Goal: Task Accomplishment & Management: Manage account settings

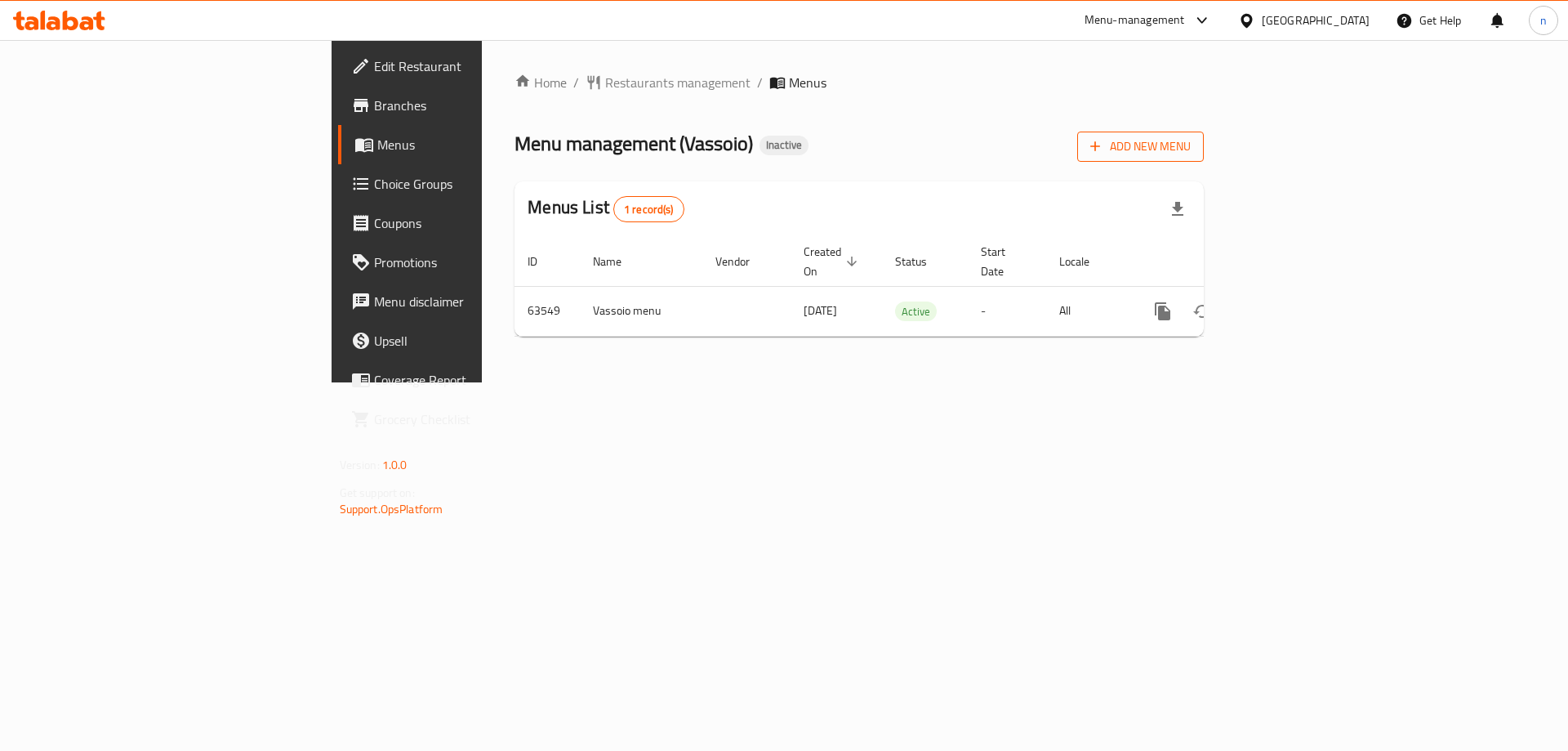
click at [1204, 158] on button "Add New Menu" at bounding box center [1140, 146] width 127 height 30
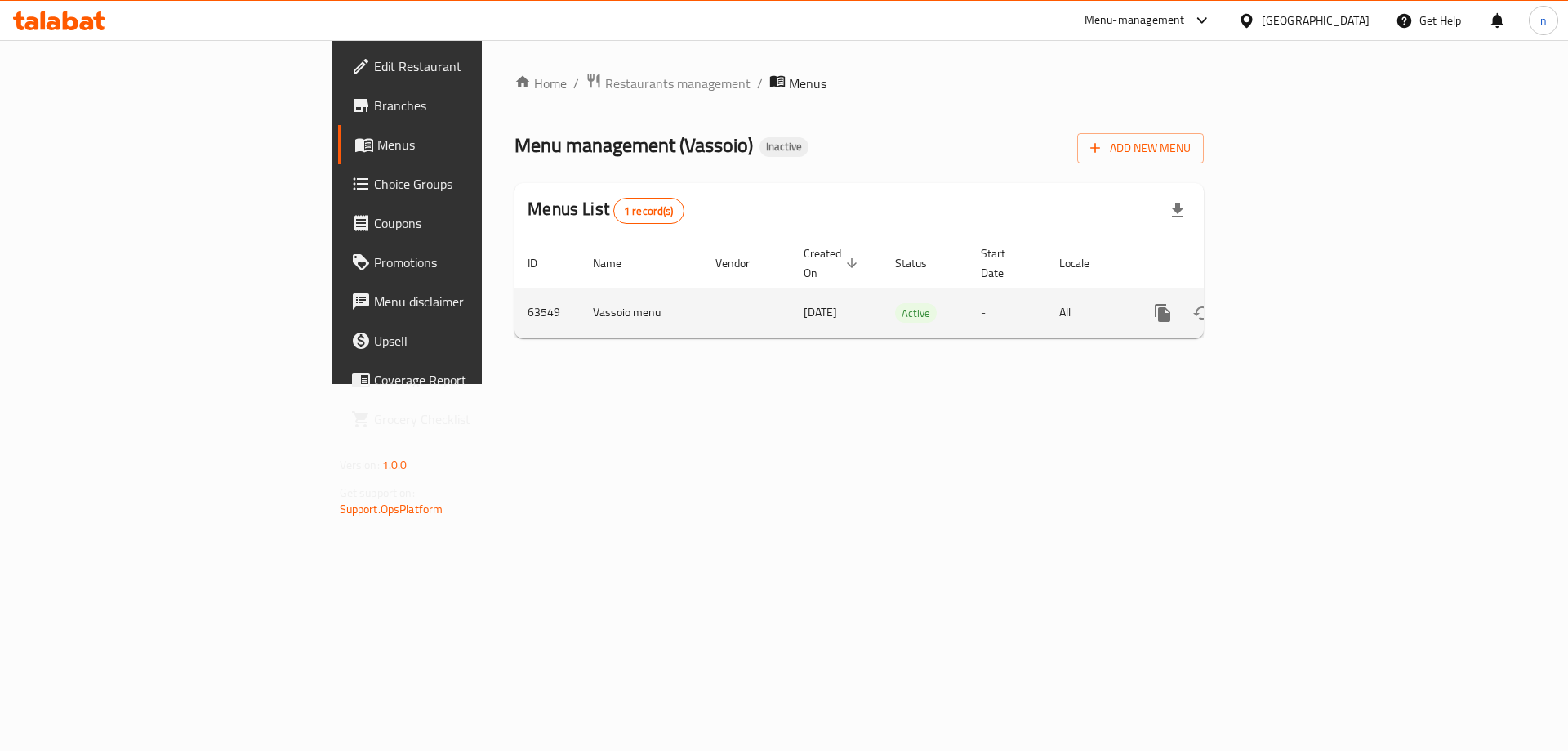
click at [895, 304] on span "Active" at bounding box center [916, 313] width 41 height 19
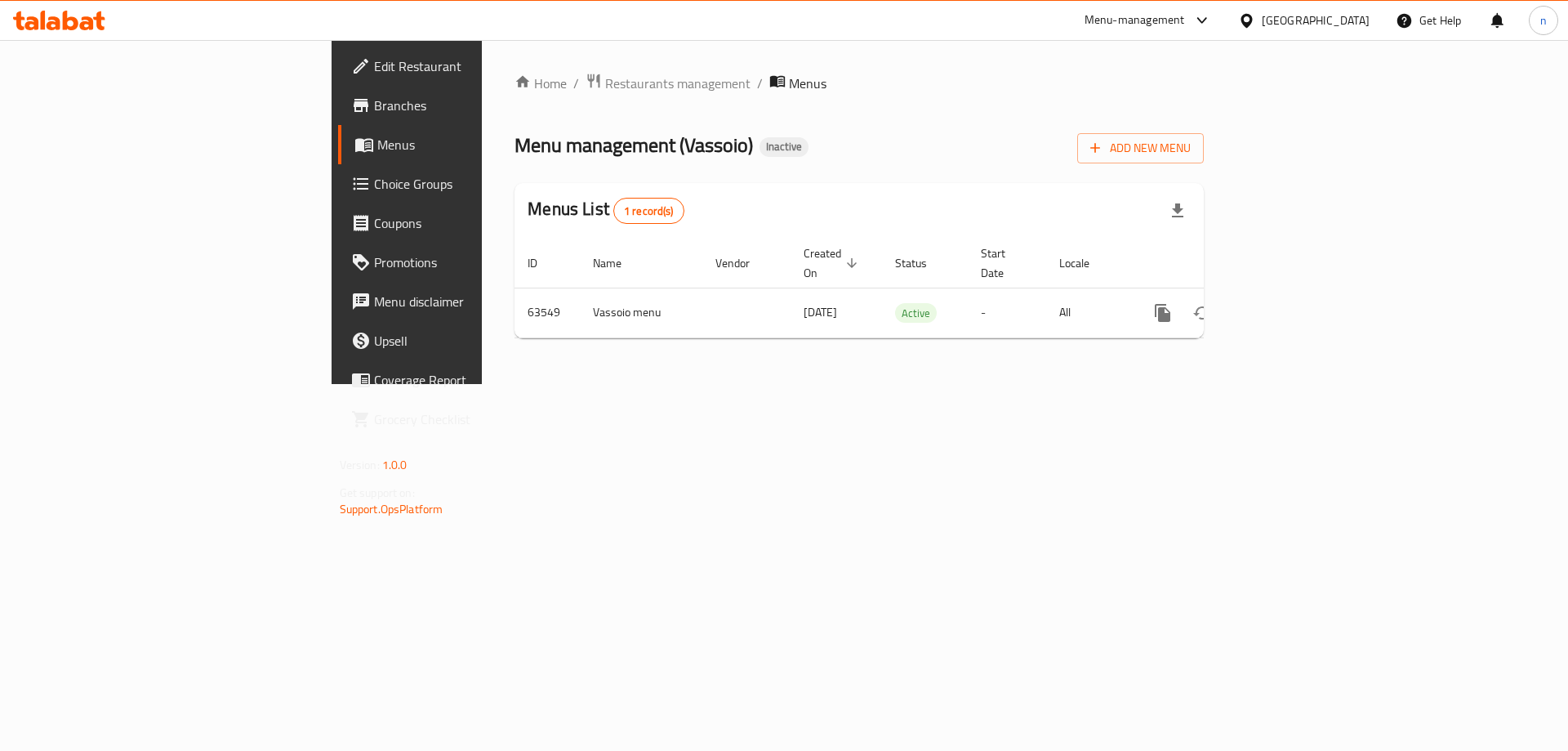
click at [848, 384] on div "Home / Restaurants management / Menus Menu management ( Vassoio ) Inactive Add …" at bounding box center [859, 212] width 755 height 344
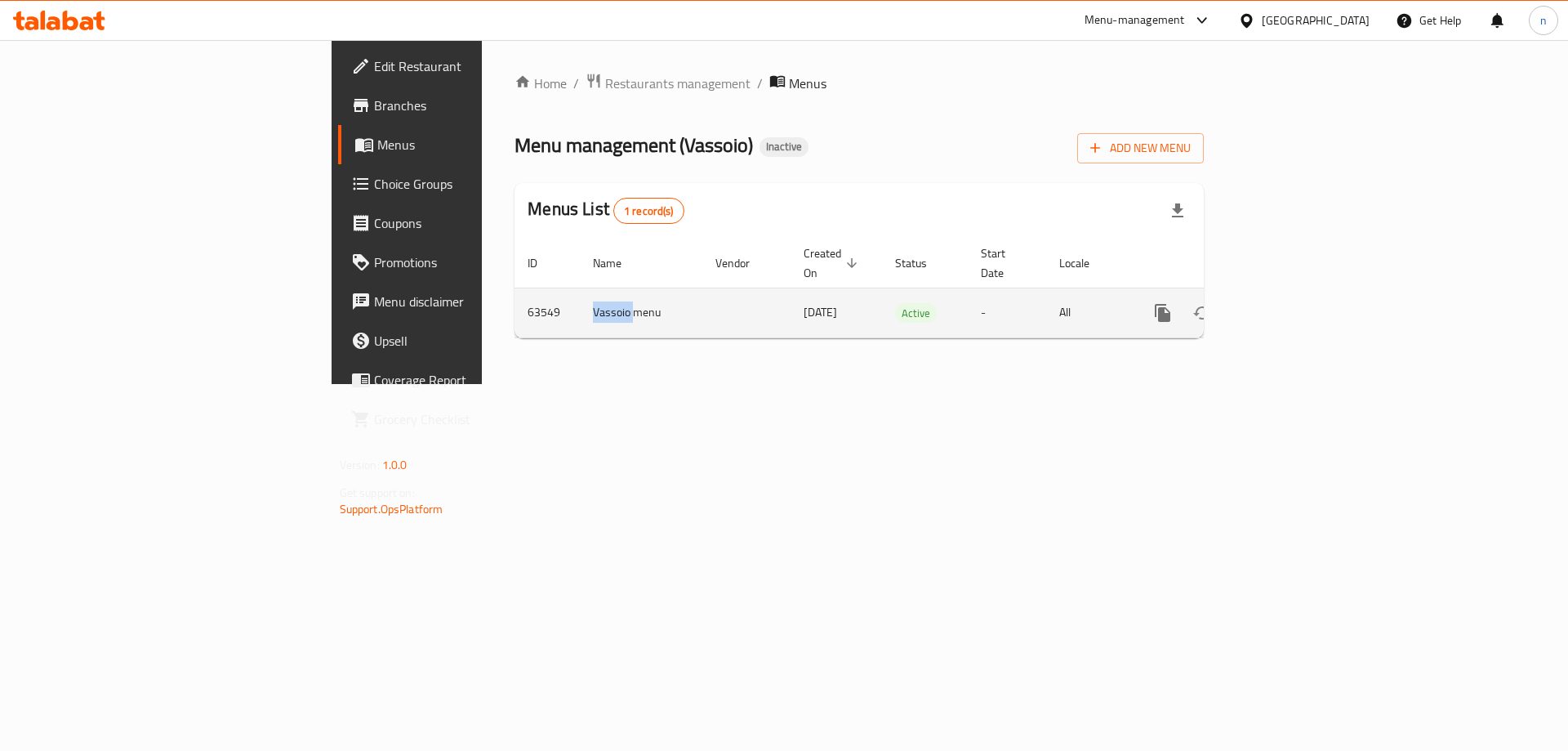
drag, startPoint x: 414, startPoint y: 283, endPoint x: 307, endPoint y: 314, distance: 111.4
click at [515, 314] on tr "63549 Vassoio menu 01/01/2012 Active - All" at bounding box center [914, 313] width 799 height 50
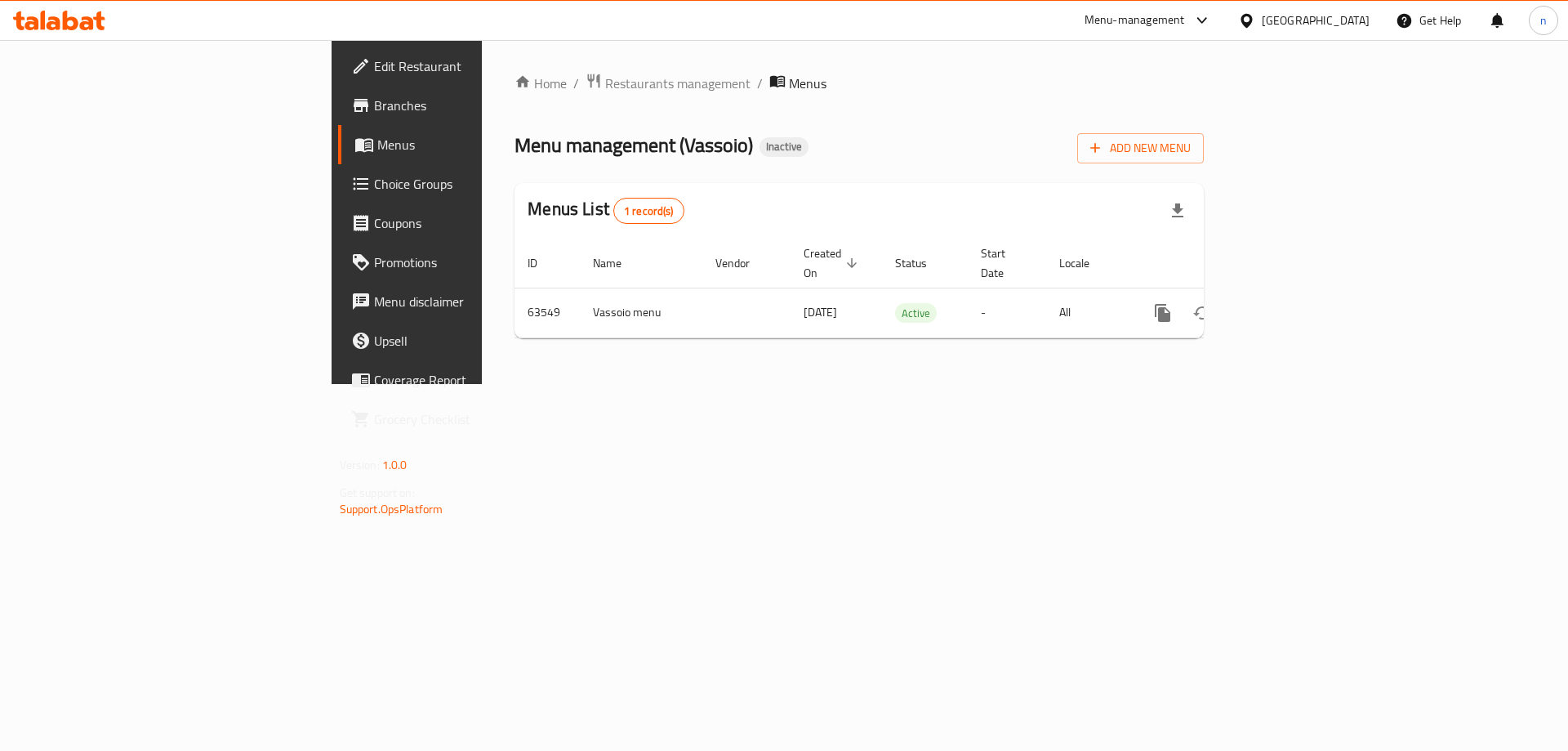
click at [603, 384] on div "Home / Restaurants management / Menus Menu management ( Vassoio ) Inactive Add …" at bounding box center [859, 212] width 755 height 344
click at [374, 177] on span "Choice Groups" at bounding box center [477, 184] width 206 height 20
